Goal: Find contact information: Find contact information

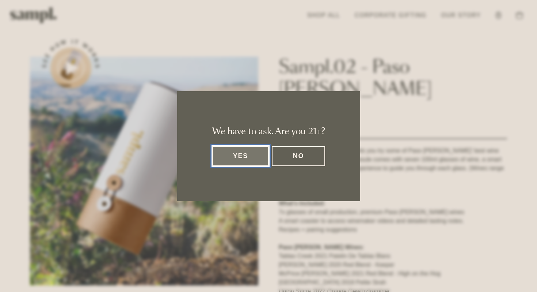
click at [253, 161] on button "Yes" at bounding box center [240, 156] width 57 height 20
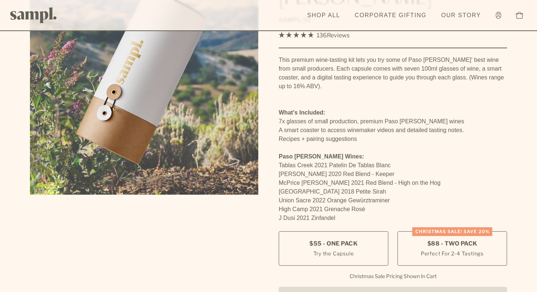
scroll to position [93, 0]
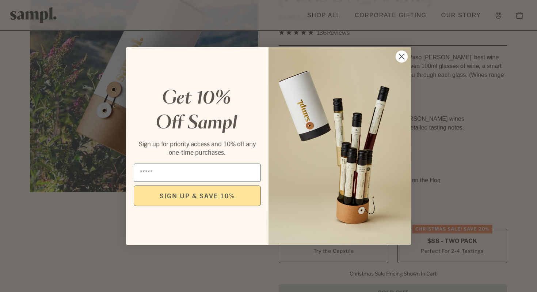
click at [403, 55] on icon "Close dialog" at bounding box center [401, 56] width 5 height 5
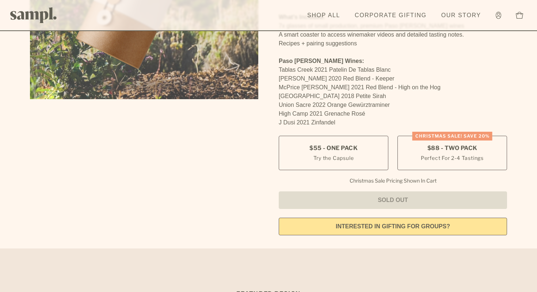
scroll to position [192, 0]
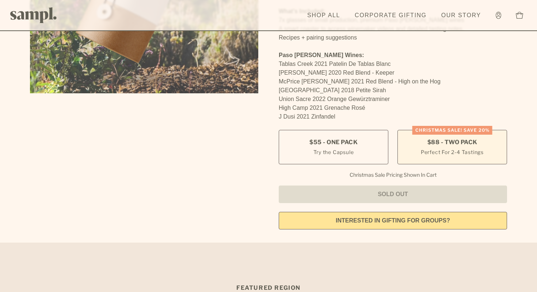
click at [426, 130] on label "CHRISTMAS SALE! Save 20% $88 - Two Pack Perfect For 2-4 Tastings" at bounding box center [453, 147] width 110 height 34
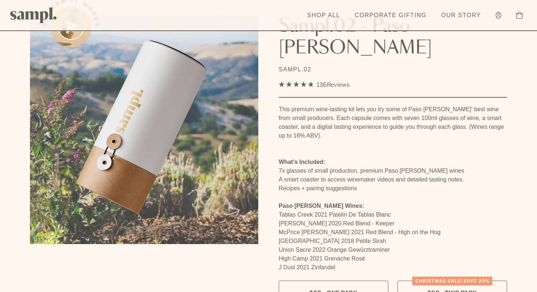
scroll to position [0, 0]
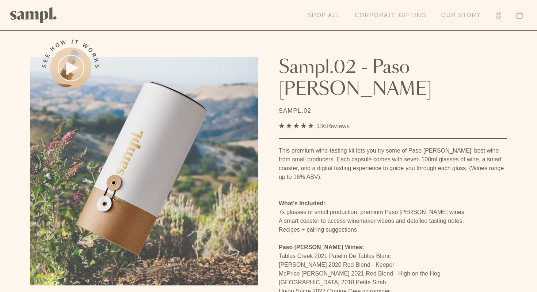
click at [377, 15] on link "Corporate Gifting" at bounding box center [390, 15] width 79 height 16
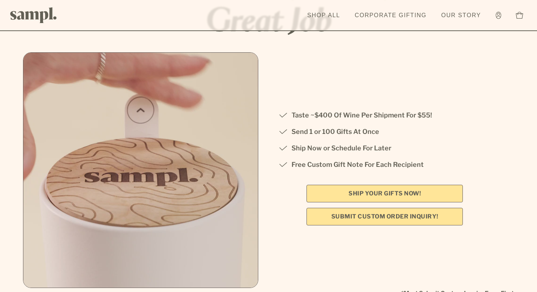
scroll to position [96, 0]
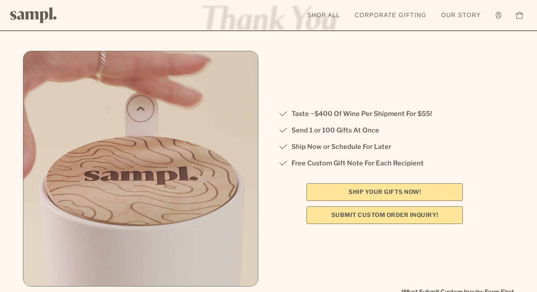
click at [406, 189] on link "SHIP YOUR GIFTS NOW!" at bounding box center [385, 192] width 156 height 18
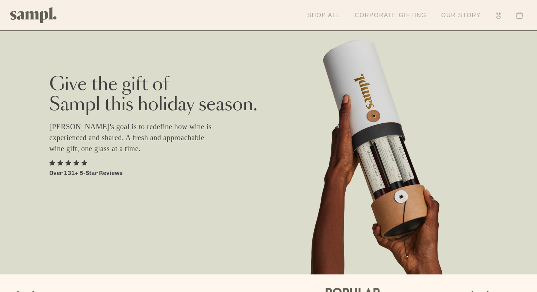
click at [466, 15] on link "Our Story" at bounding box center [461, 15] width 47 height 16
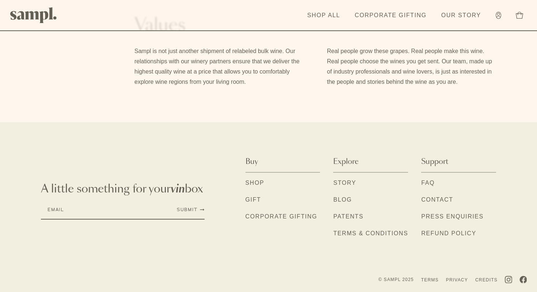
scroll to position [630, 0]
click at [436, 199] on link "Contact" at bounding box center [437, 199] width 32 height 10
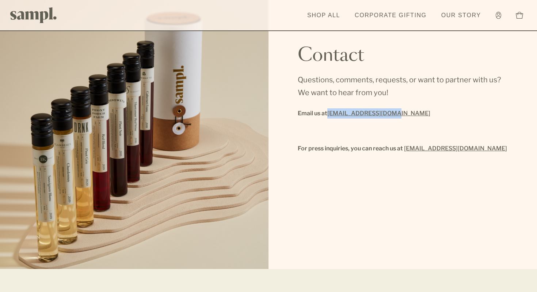
drag, startPoint x: 389, startPoint y: 116, endPoint x: 329, endPoint y: 113, distance: 60.0
click at [329, 113] on p "Email us at [EMAIL_ADDRESS][DOMAIN_NAME]" at bounding box center [403, 113] width 210 height 10
copy link "[EMAIL_ADDRESS][DOMAIN_NAME]"
